Goal: Task Accomplishment & Management: Complete application form

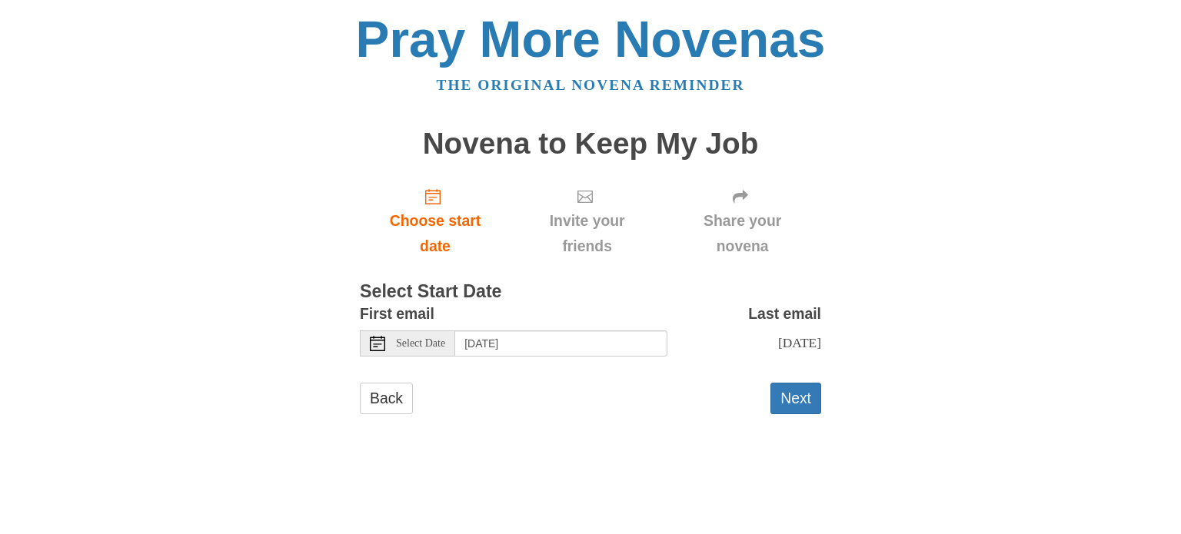
click at [437, 353] on div "Select Date" at bounding box center [407, 344] width 95 height 26
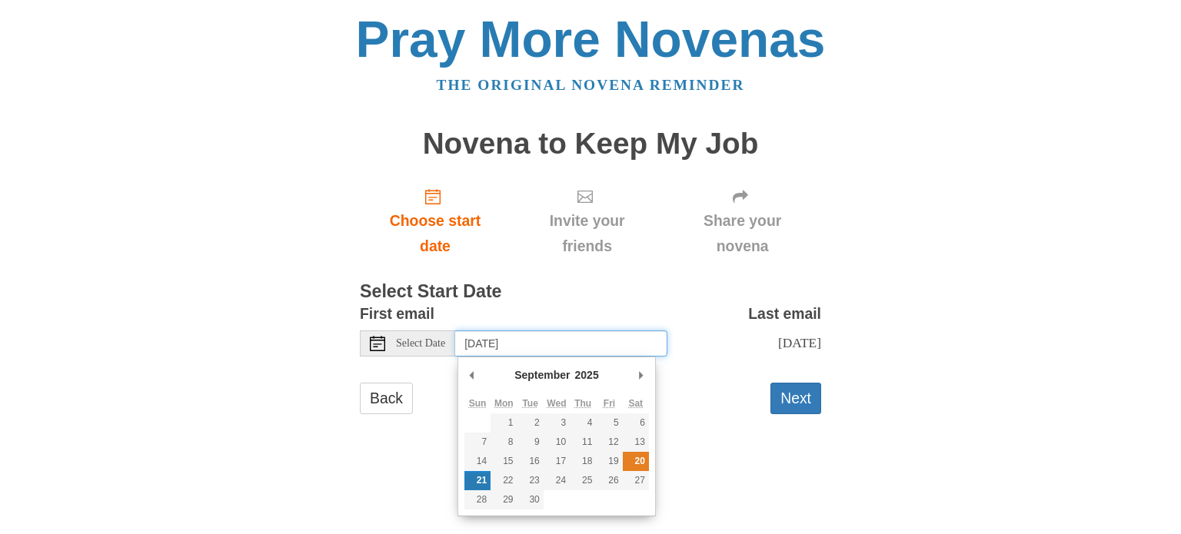
type input "[DATE]"
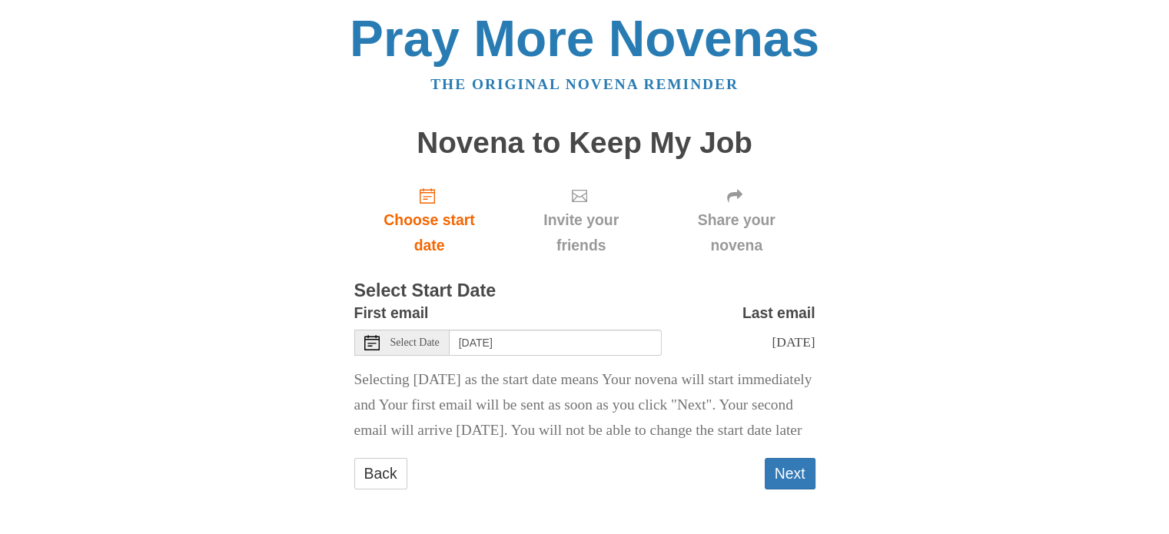
scroll to position [40, 0]
click at [787, 470] on button "Next" at bounding box center [790, 474] width 51 height 32
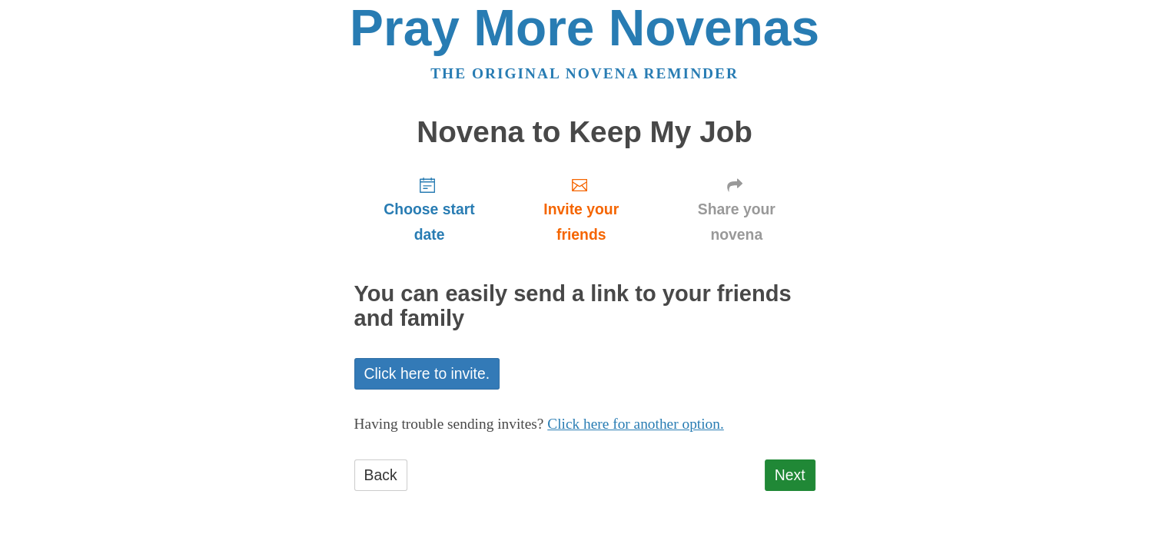
scroll to position [12, 0]
click at [789, 476] on link "Next" at bounding box center [790, 475] width 51 height 32
